Goal: Use online tool/utility

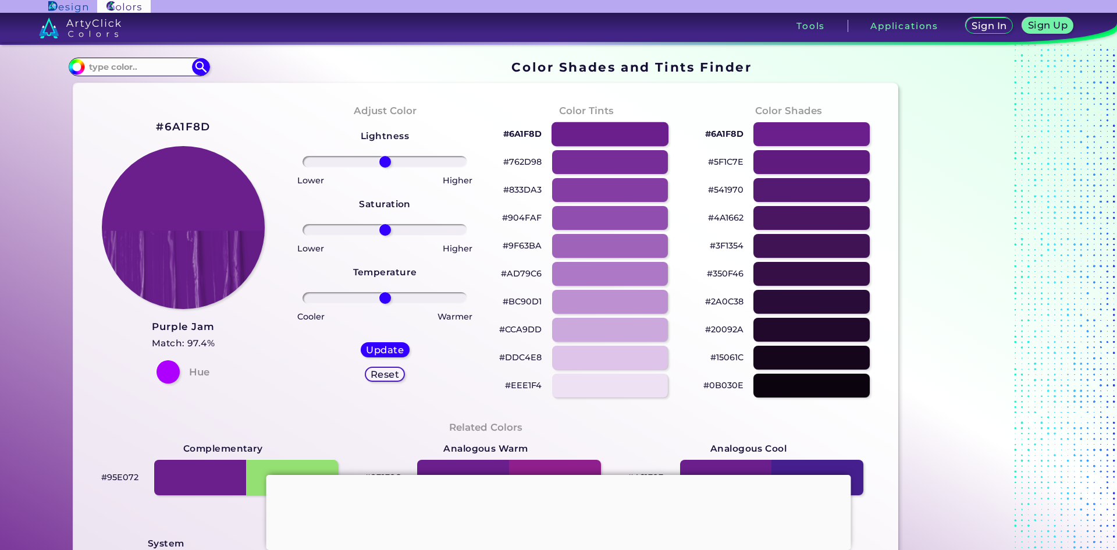
click at [629, 136] on div at bounding box center [609, 134] width 117 height 24
click at [792, 135] on div at bounding box center [811, 134] width 117 height 24
click at [766, 138] on div at bounding box center [811, 134] width 117 height 24
type input "#6a1f8d"
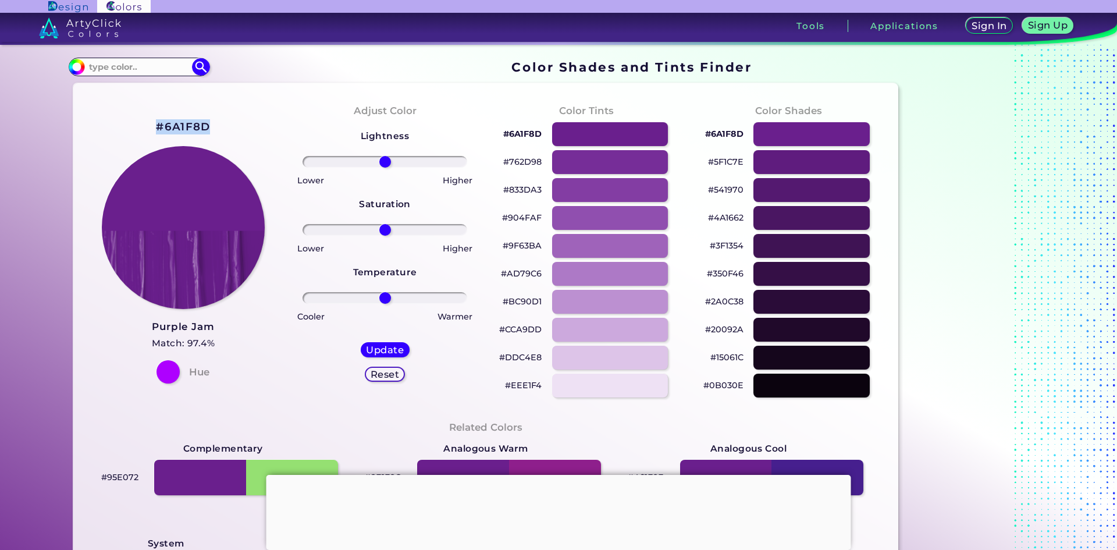
drag, startPoint x: 204, startPoint y: 124, endPoint x: 152, endPoint y: 128, distance: 51.9
click at [152, 128] on div "#6A1F8D Purple Jam Match: 97.4% Hue" at bounding box center [184, 250] width 202 height 316
copy h2 "#6A1F8D"
